Goal: Information Seeking & Learning: Find contact information

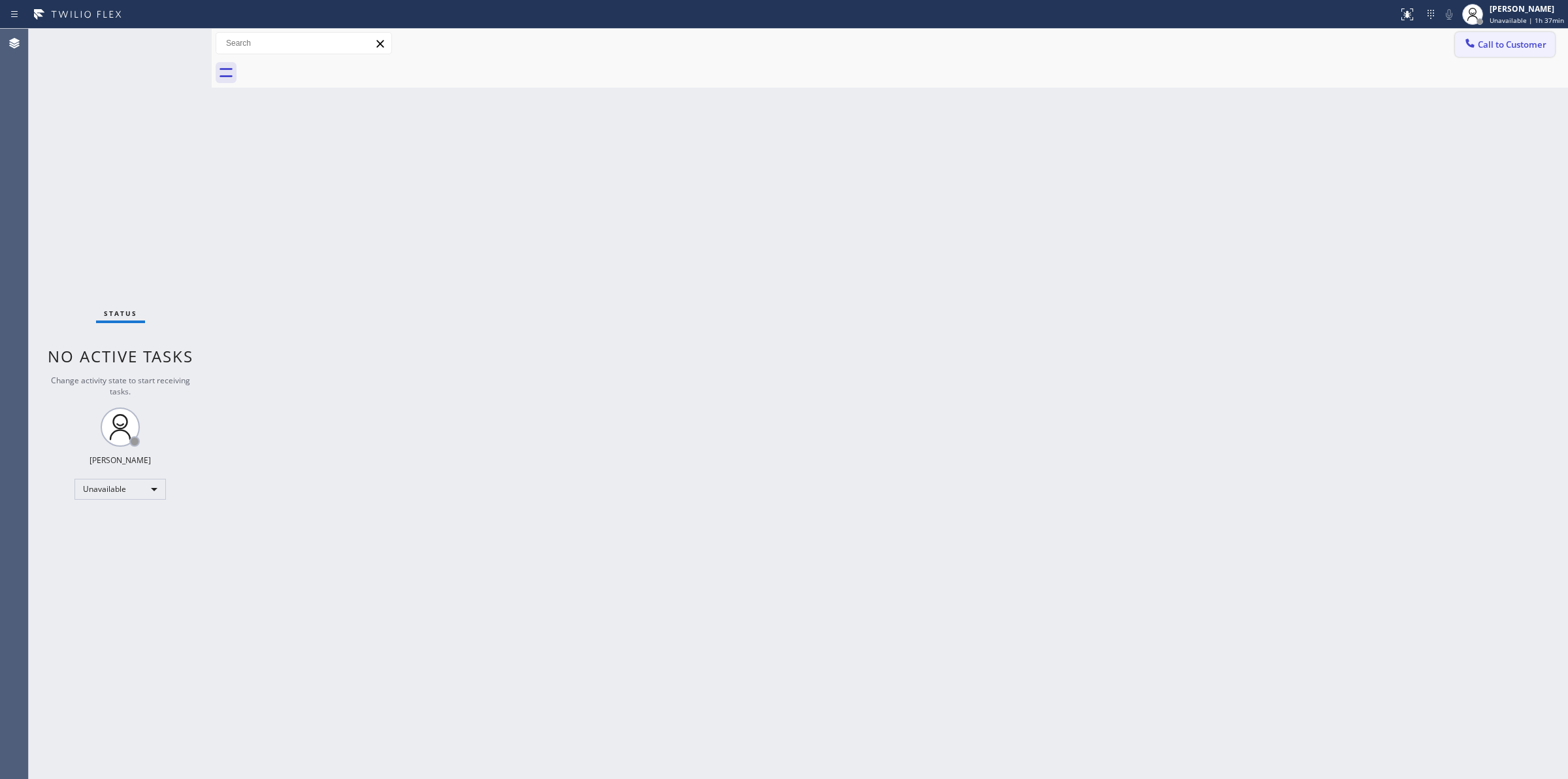
click at [1491, 43] on span "Call to Customer" at bounding box center [1513, 44] width 69 height 12
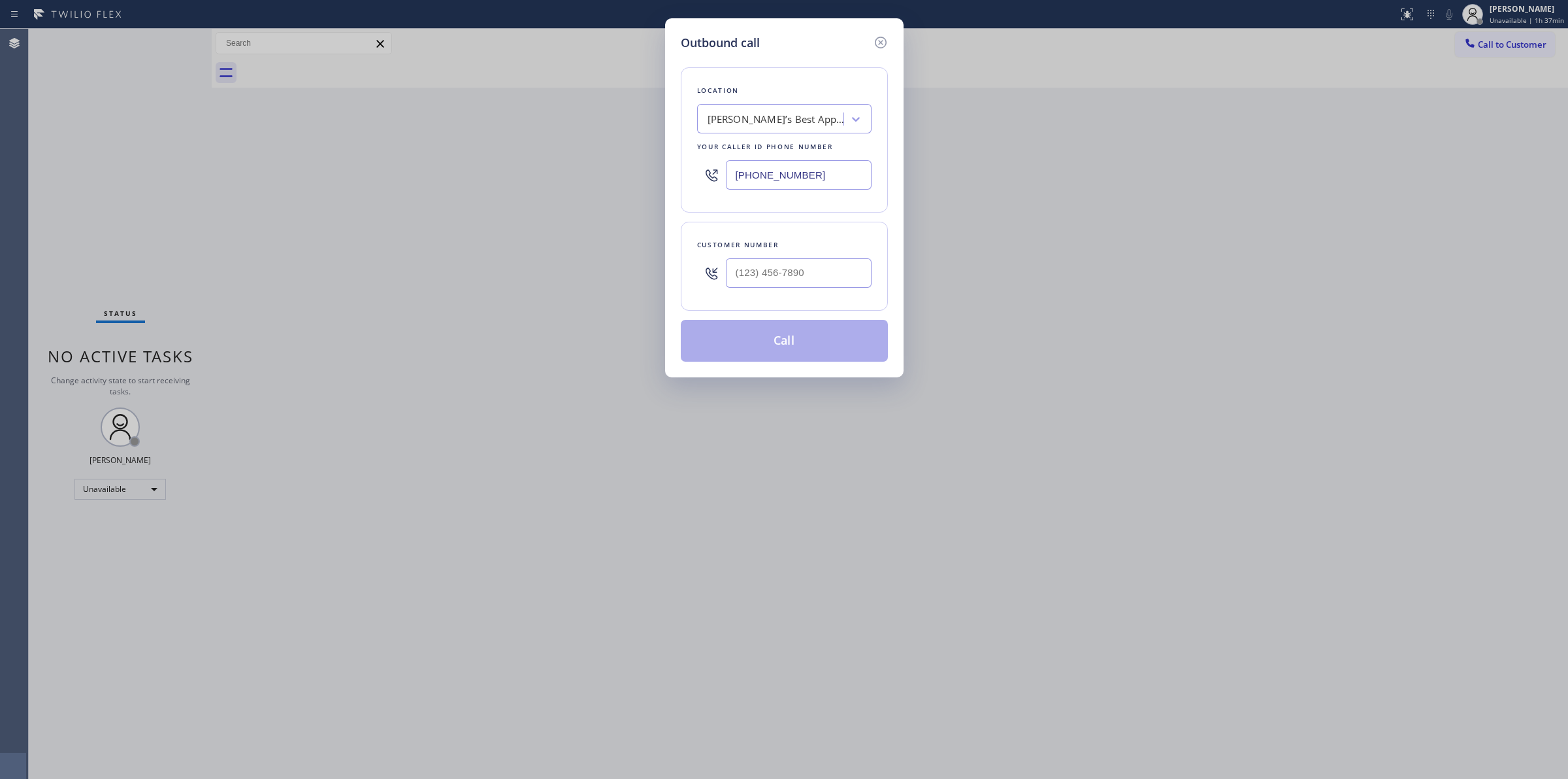
click at [820, 100] on div "Location [PERSON_NAME]’s Best Appliance Service Your caller id phone number [PH…" at bounding box center [784, 139] width 207 height 145
click at [814, 108] on div "[PERSON_NAME]’s Best Appliance Service" at bounding box center [772, 119] width 142 height 23
paste input "Viking Repair Service"
type input "Viking Repair Service"
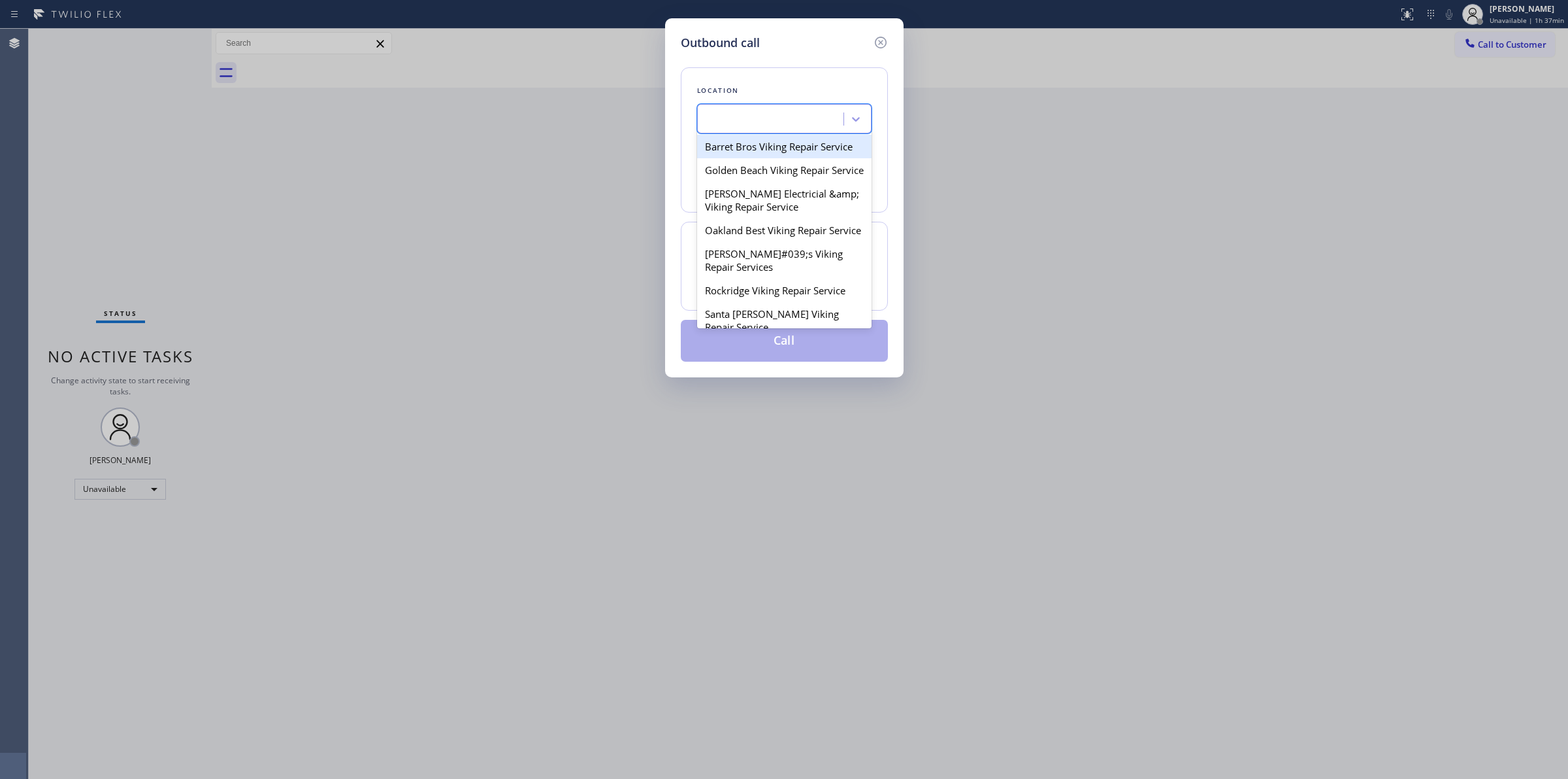
click at [811, 110] on div "Viking Repair Service" at bounding box center [772, 119] width 142 height 23
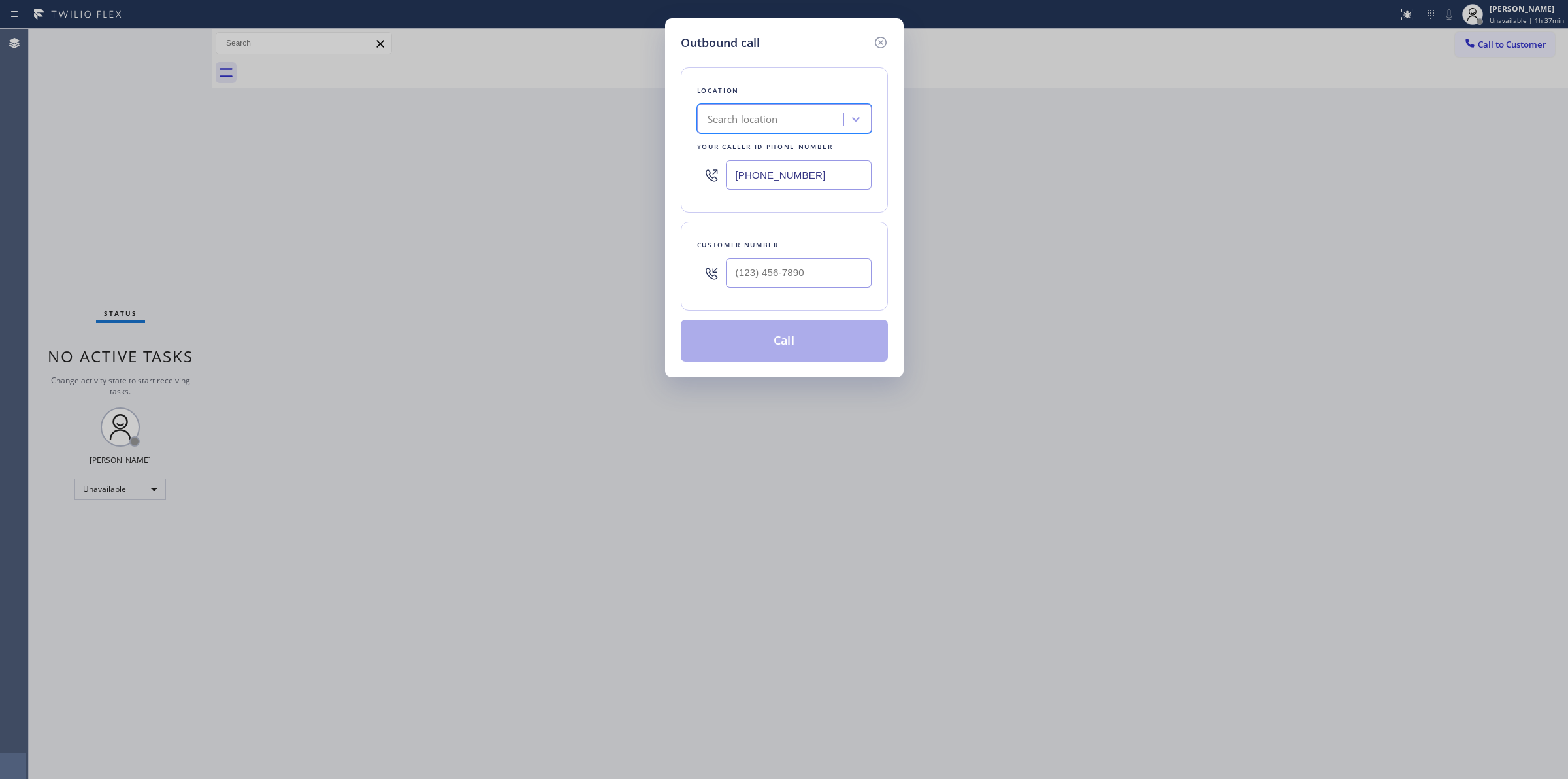
click at [802, 120] on div "Search location" at bounding box center [772, 119] width 142 height 23
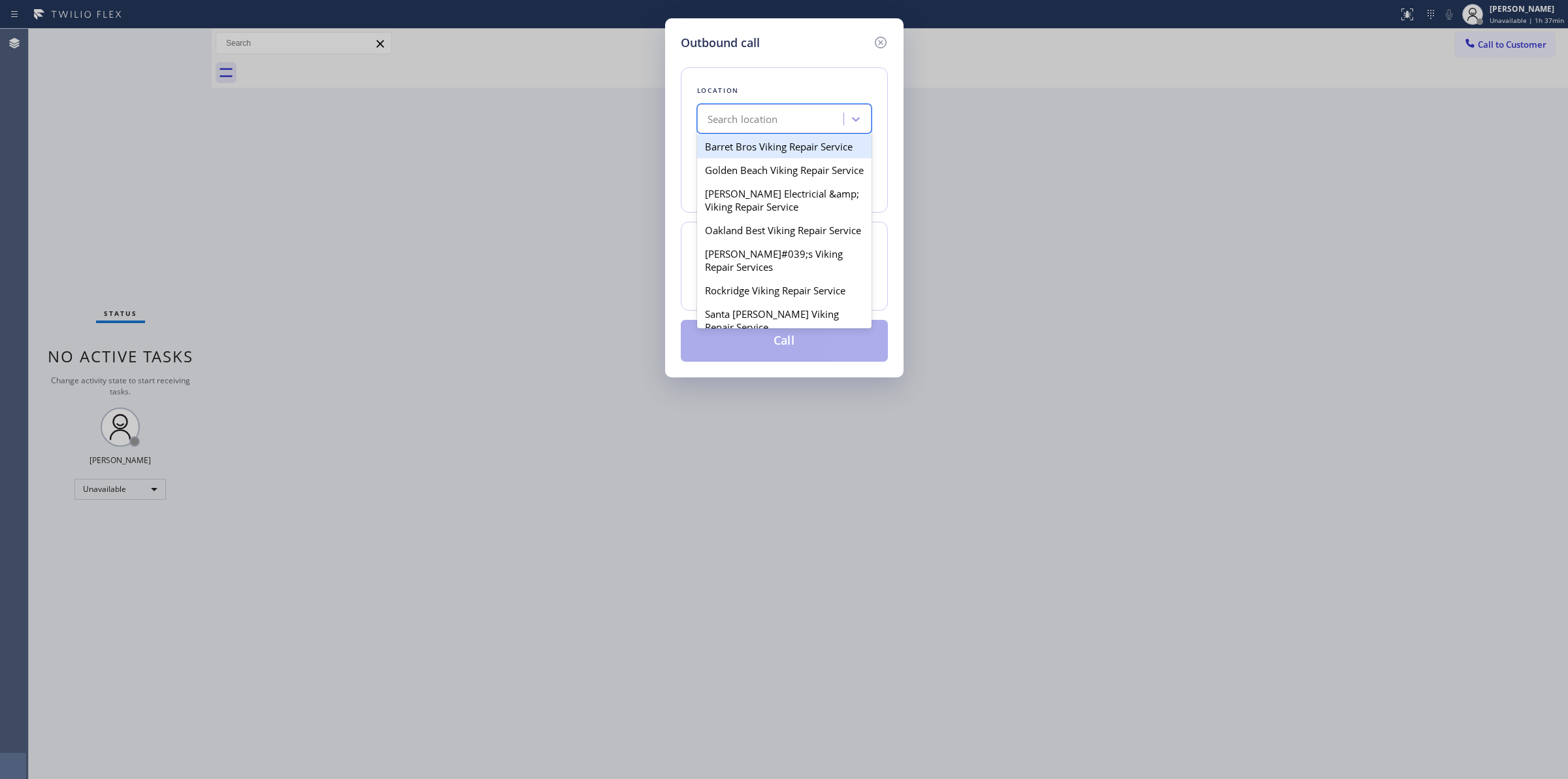
paste input "Viking Repair Service"
type input "Viking Repair Service"
